Goal: Find specific page/section: Find specific page/section

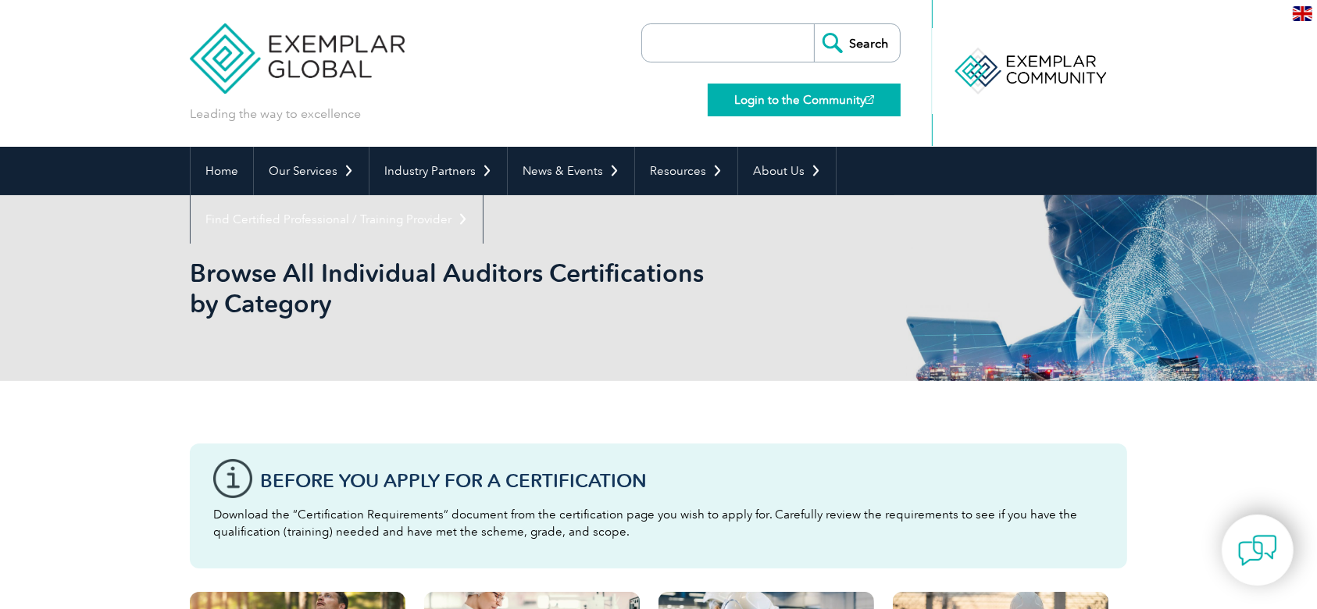
click at [766, 101] on link "Login to the Community" at bounding box center [804, 100] width 193 height 33
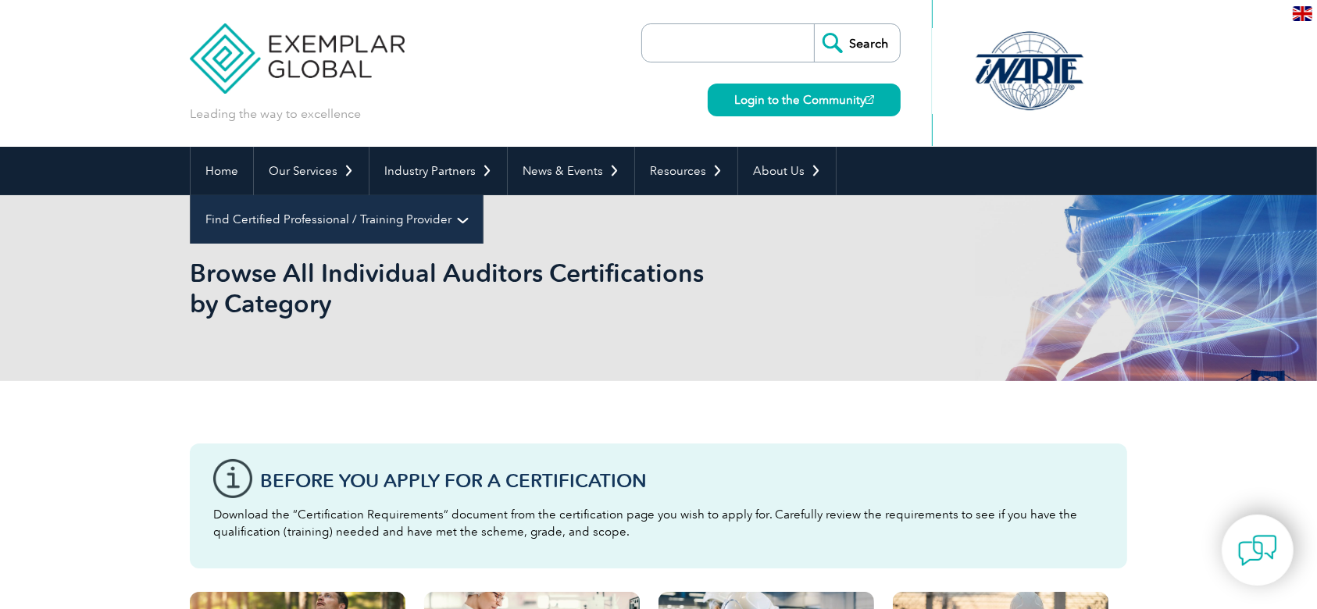
click at [483, 195] on link "Find Certified Professional / Training Provider" at bounding box center [337, 219] width 292 height 48
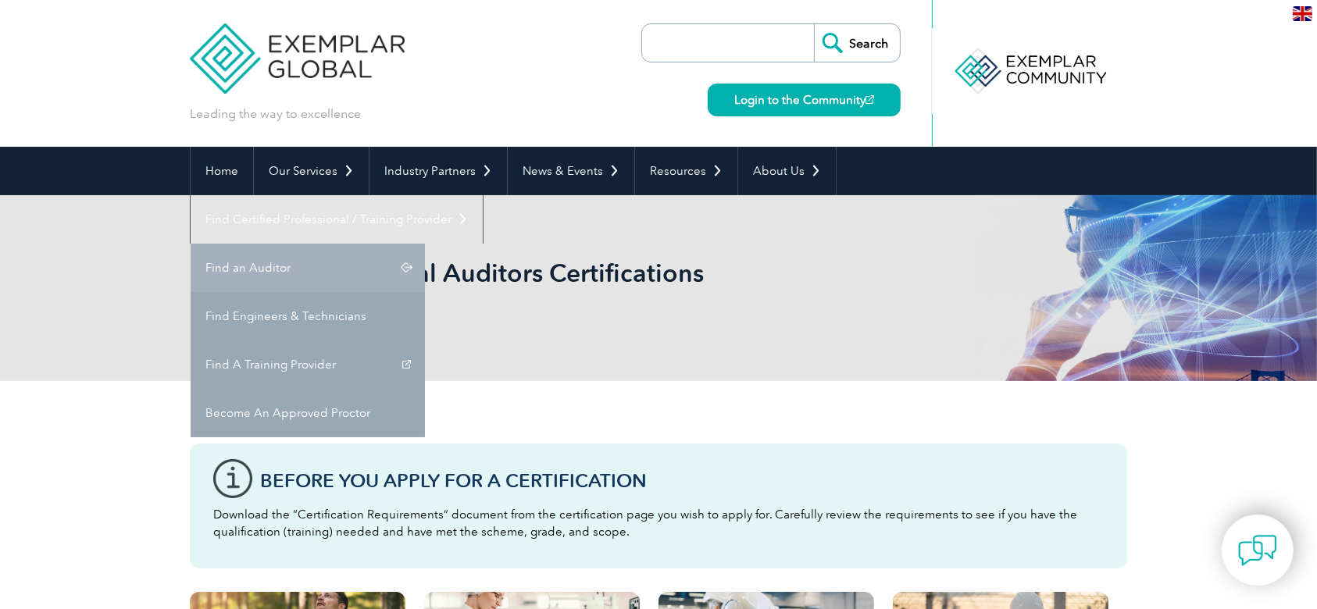
click at [425, 244] on link "Find an Auditor" at bounding box center [308, 268] width 234 height 48
